Goal: Transaction & Acquisition: Purchase product/service

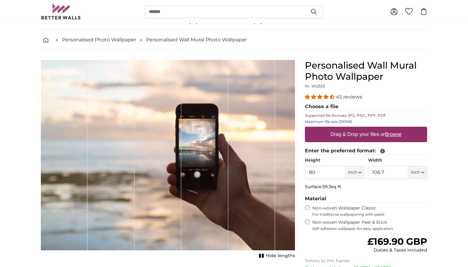
scroll to position [20, 0]
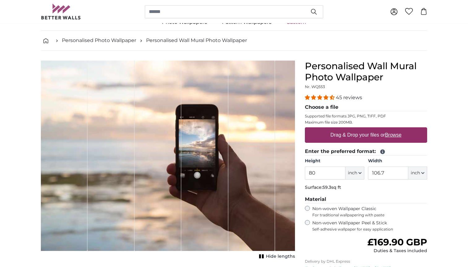
click at [394, 135] on u "Browse" at bounding box center [393, 134] width 16 height 5
click at [394, 129] on input "Drag & Drop your files or Browse" at bounding box center [366, 129] width 122 height 2
type input "**********"
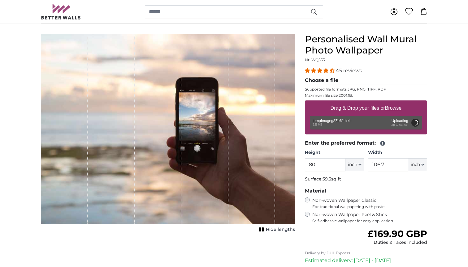
scroll to position [50, 0]
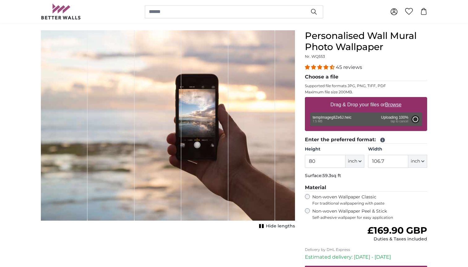
type input "120"
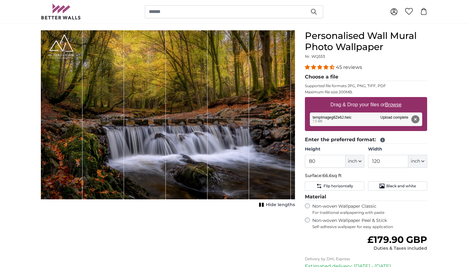
drag, startPoint x: 259, startPoint y: 163, endPoint x: 253, endPoint y: 164, distance: 5.6
click at [253, 164] on div "1 of 1" at bounding box center [270, 114] width 42 height 169
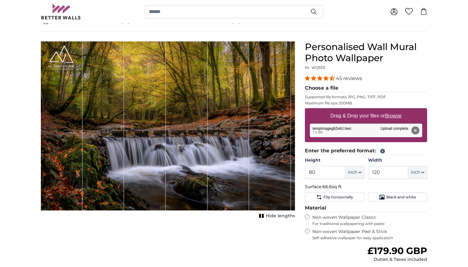
scroll to position [37, 0]
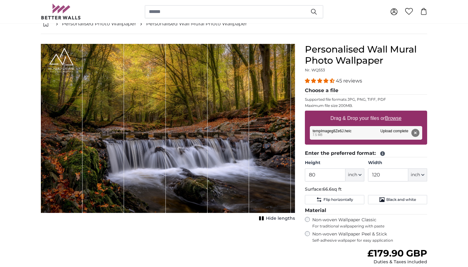
click at [263, 219] on rect "1 of 1" at bounding box center [263, 219] width 2 height 4
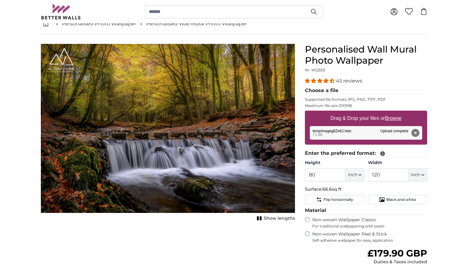
click at [262, 219] on icon "1 of 1" at bounding box center [259, 218] width 6 height 5
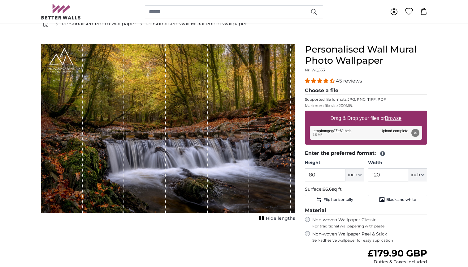
click at [353, 176] on span "inch" at bounding box center [352, 175] width 9 height 6
click at [349, 213] on link "Feet (ft. in.)" at bounding box center [354, 213] width 54 height 11
type input "6"
type input "*"
type input "10"
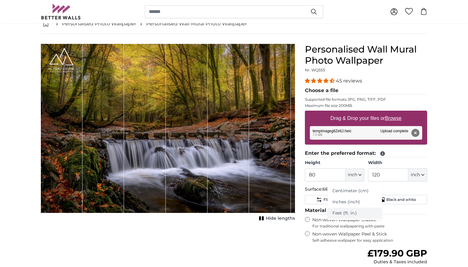
type input "*"
click at [357, 175] on span "in" at bounding box center [355, 175] width 4 height 6
click at [358, 193] on link "Centimeter (cm)" at bounding box center [357, 191] width 54 height 11
type input "203.2"
type input "304.8"
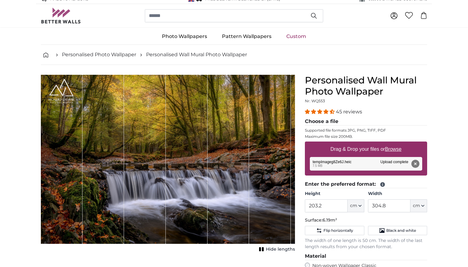
scroll to position [6, 0]
